Goal: Information Seeking & Learning: Learn about a topic

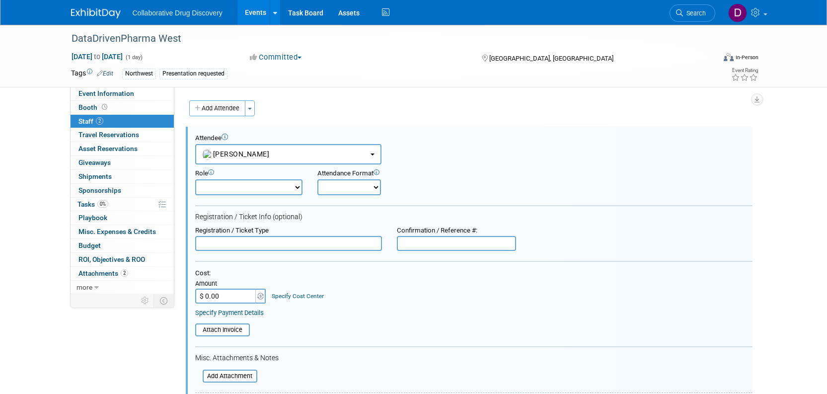
select select "de387722-4f23-4ea9-91fe-d2313076a69c"
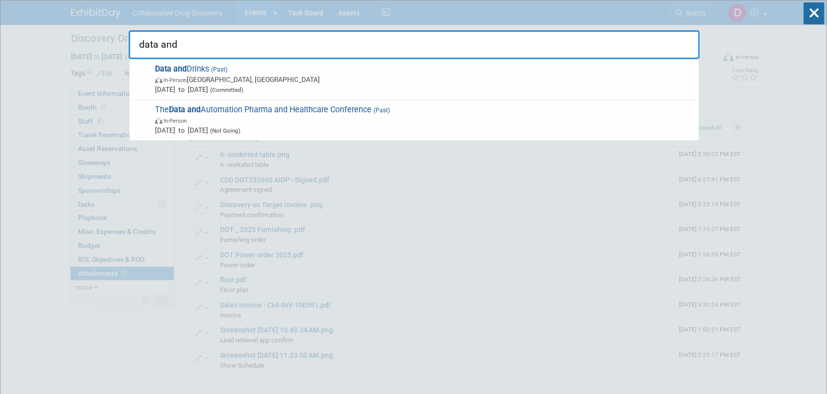
type input "data and"
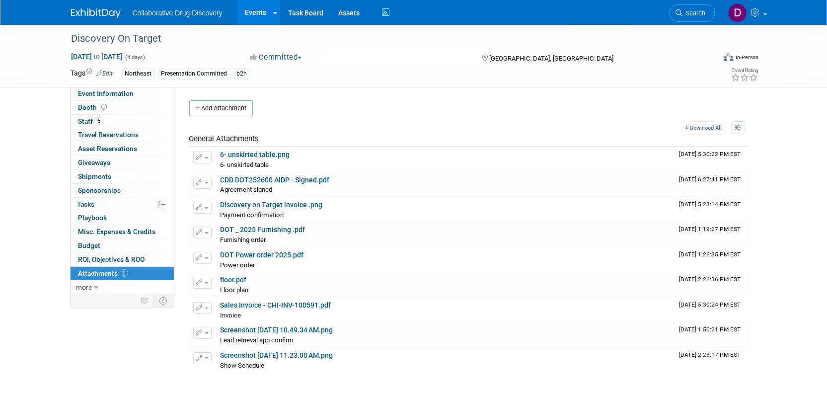
click at [108, 16] on img at bounding box center [96, 13] width 50 height 10
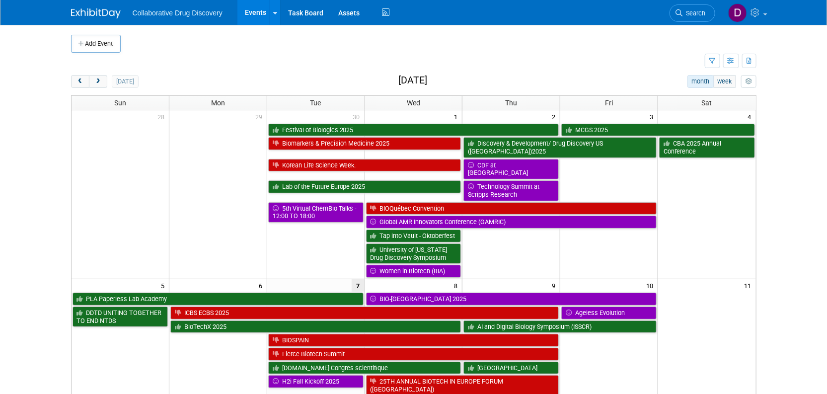
click at [398, 78] on h2 "October 2025" at bounding box center [412, 80] width 29 height 11
click at [459, 76] on div "today month week October 2025" at bounding box center [413, 81] width 685 height 13
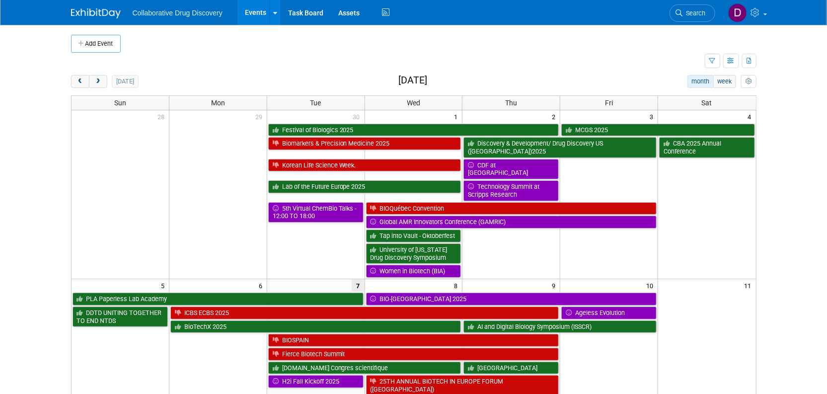
click at [425, 78] on h2 "October 2025" at bounding box center [412, 80] width 29 height 11
click at [420, 82] on h2 "October 2025" at bounding box center [412, 80] width 29 height 11
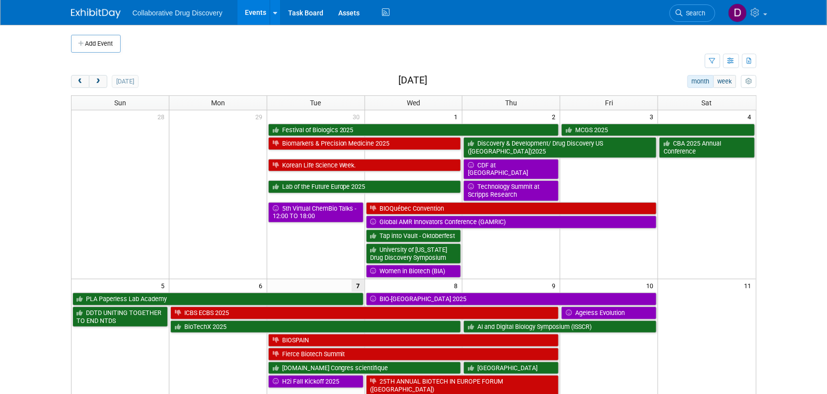
click at [420, 82] on h2 "[DATE]" at bounding box center [412, 80] width 29 height 11
click at [416, 82] on h2 "[DATE]" at bounding box center [412, 80] width 29 height 11
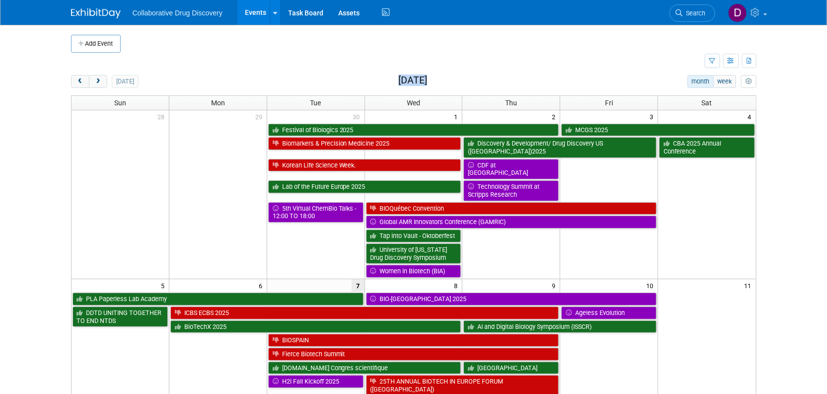
click at [421, 81] on h2 "[DATE]" at bounding box center [412, 80] width 29 height 11
click at [427, 77] on h2 "[DATE]" at bounding box center [412, 80] width 29 height 11
click at [427, 78] on h2 "[DATE]" at bounding box center [412, 80] width 29 height 11
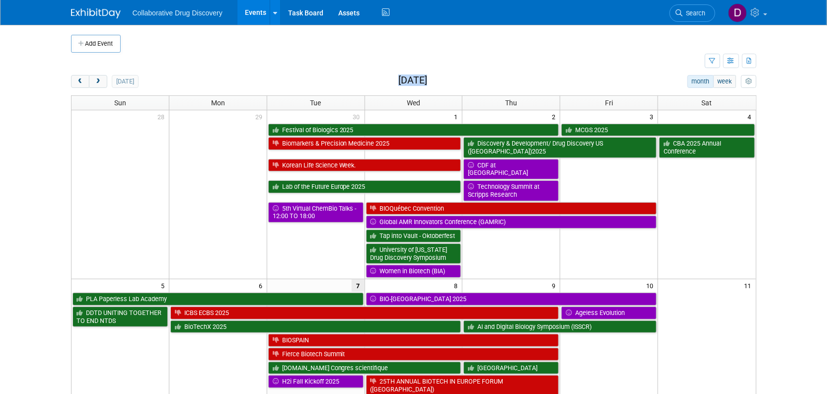
click at [427, 78] on h2 "[DATE]" at bounding box center [412, 80] width 29 height 11
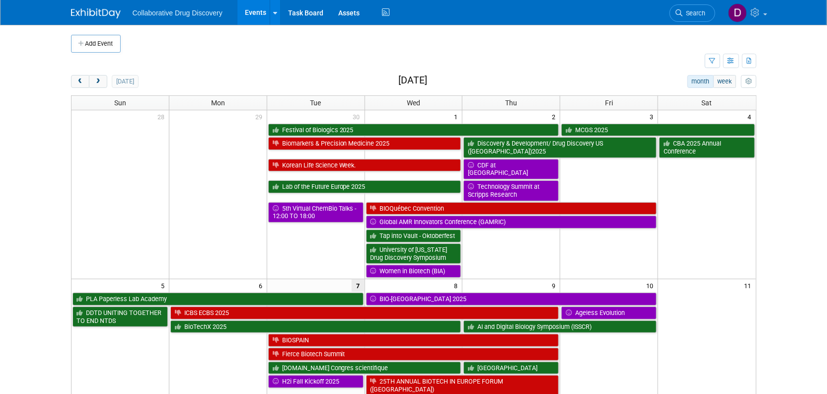
click at [230, 82] on div "today month week October 2025" at bounding box center [413, 81] width 685 height 13
click at [398, 80] on h2 "October 2025" at bounding box center [412, 80] width 29 height 11
click at [398, 81] on h2 "October 2025" at bounding box center [412, 80] width 29 height 11
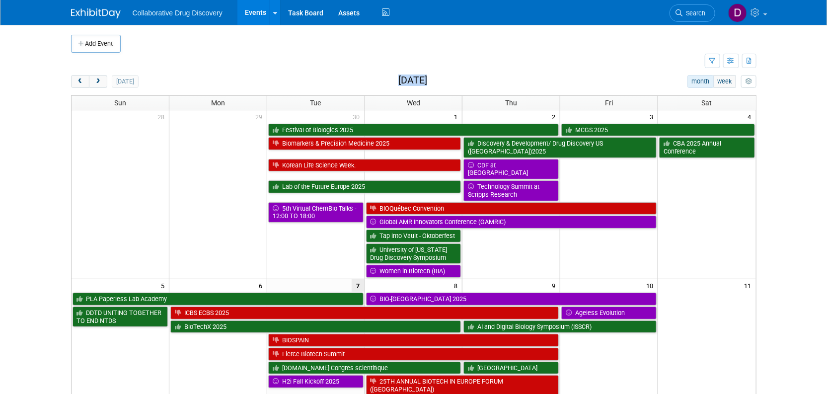
click at [398, 81] on h2 "October 2025" at bounding box center [412, 80] width 29 height 11
click at [97, 79] on span "next" at bounding box center [97, 81] width 7 height 6
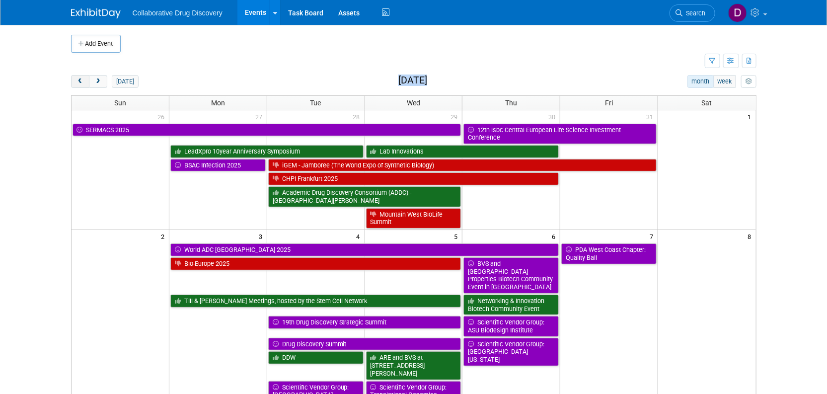
click at [75, 80] on button "prev" at bounding box center [80, 81] width 18 height 13
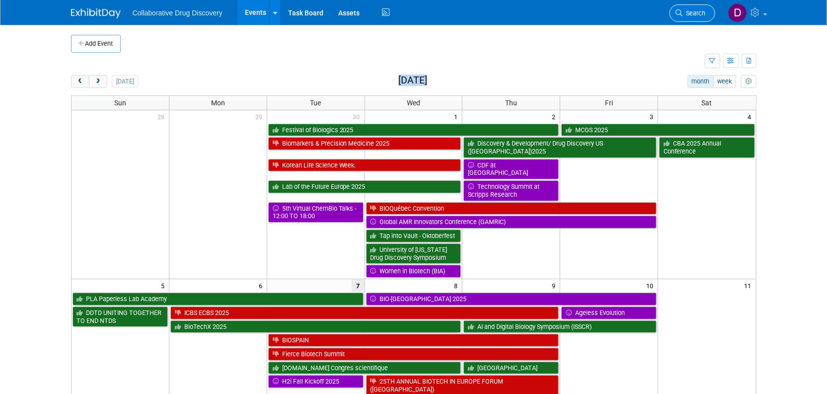
click at [685, 12] on span "Search" at bounding box center [694, 12] width 23 height 7
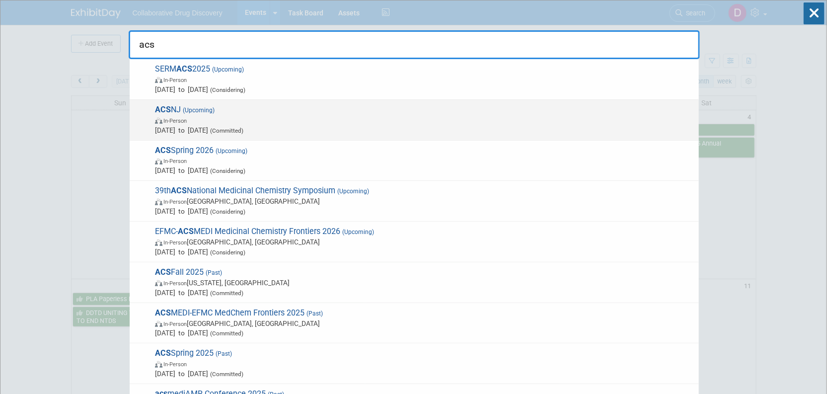
type input "acs"
click at [302, 123] on span "In-Person" at bounding box center [424, 120] width 539 height 10
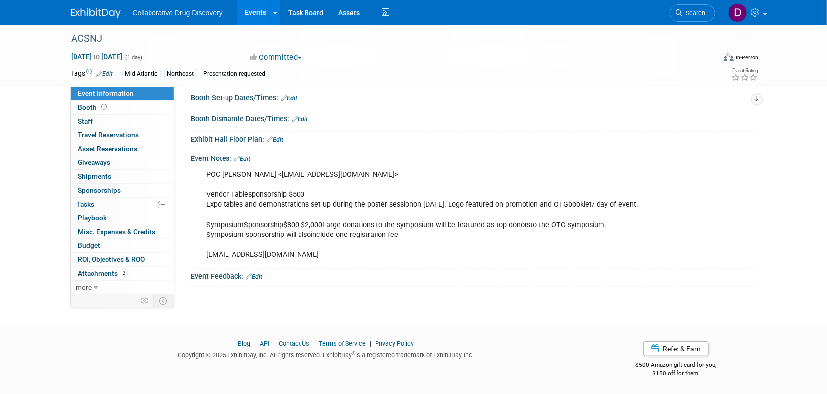
scroll to position [152, 0]
click at [267, 165] on div "POC Magnus Bebbington <bebbingtonm@montclair.edu> Vendor Tablesponsorship $500 …" at bounding box center [423, 215] width 447 height 100
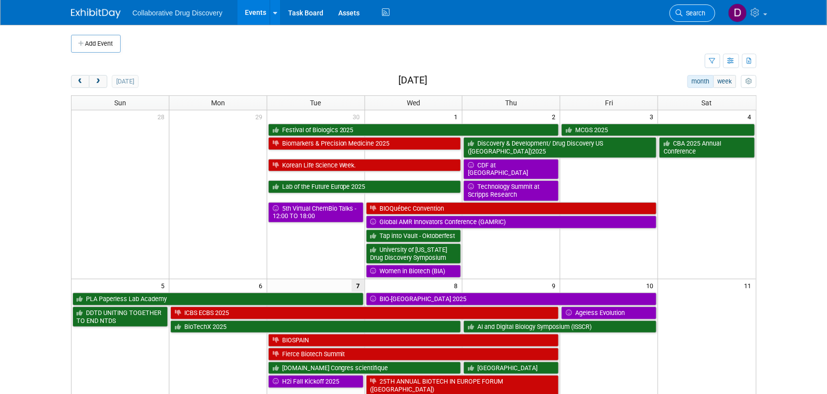
click at [694, 16] on span "Search" at bounding box center [694, 12] width 23 height 7
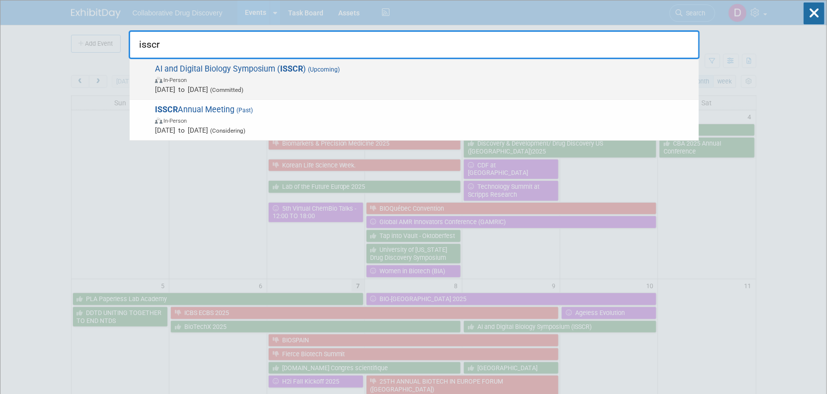
type input "isscr"
click at [305, 79] on span "In-Person" at bounding box center [424, 79] width 539 height 10
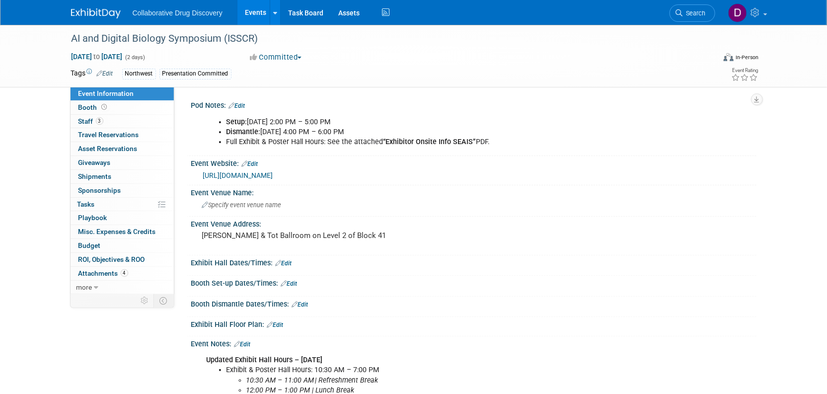
click at [273, 172] on link "[URL][DOMAIN_NAME]" at bounding box center [238, 175] width 70 height 8
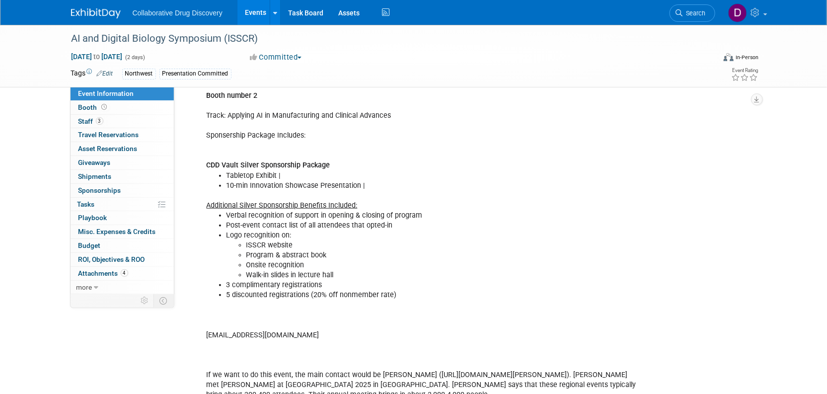
scroll to position [201, 0]
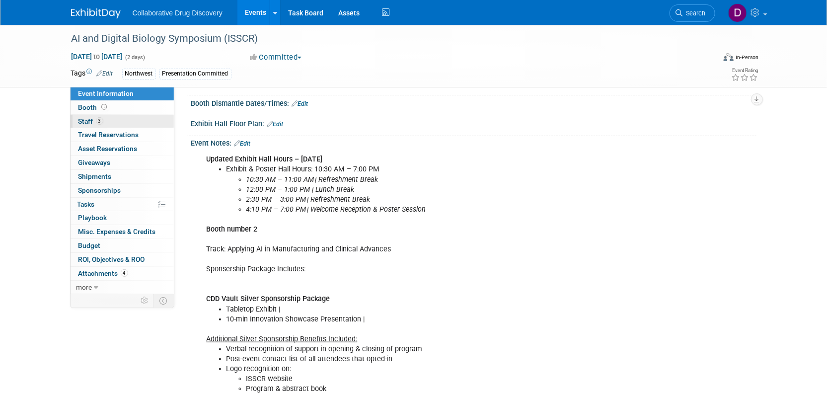
click at [113, 119] on link "3 Staff 3" at bounding box center [122, 121] width 103 height 13
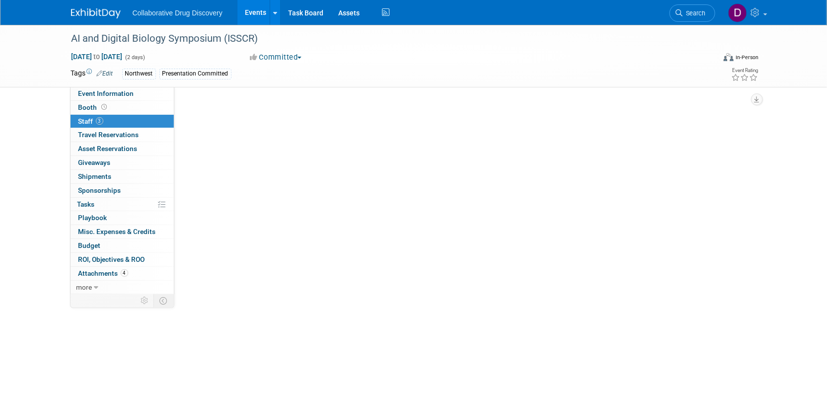
scroll to position [0, 0]
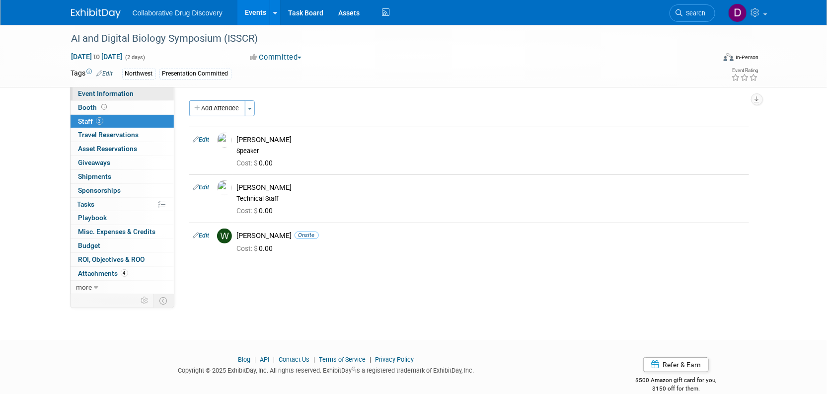
click at [122, 100] on link "Event Information" at bounding box center [122, 93] width 103 height 13
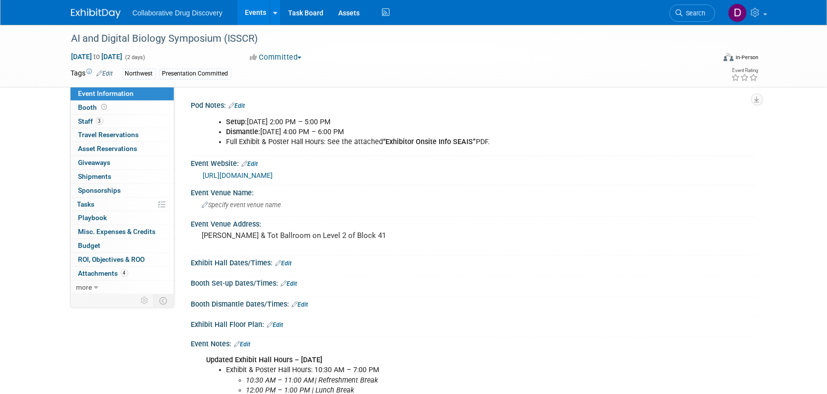
click at [273, 177] on link "[URL][DOMAIN_NAME]" at bounding box center [238, 175] width 70 height 8
